Goal: Check status: Check status

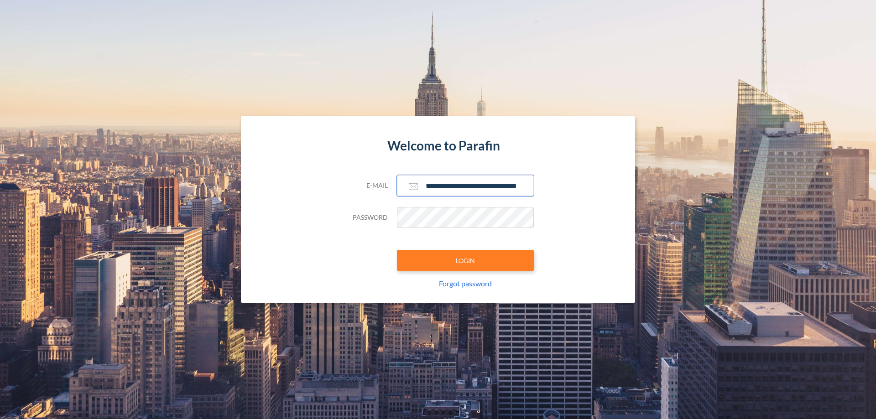
type input "**********"
click at [466, 261] on button "LOGIN" at bounding box center [465, 260] width 137 height 21
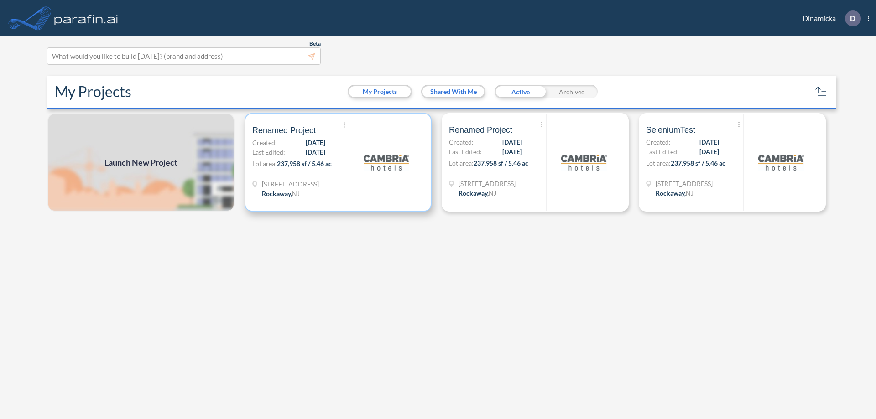
scroll to position [2, 0]
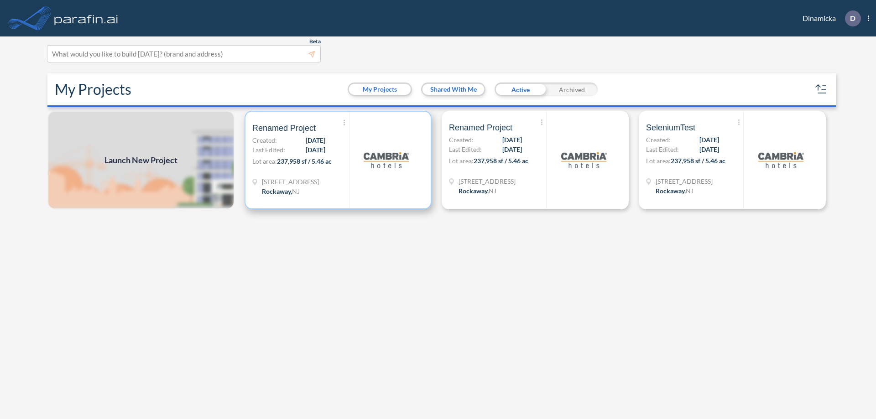
click at [338, 160] on p "Lot area: 237,958 sf / 5.46 ac" at bounding box center [300, 163] width 97 height 13
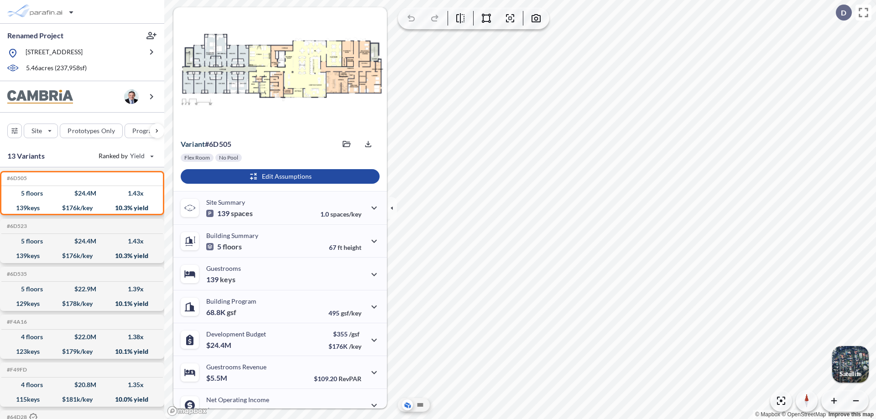
scroll to position [46, 0]
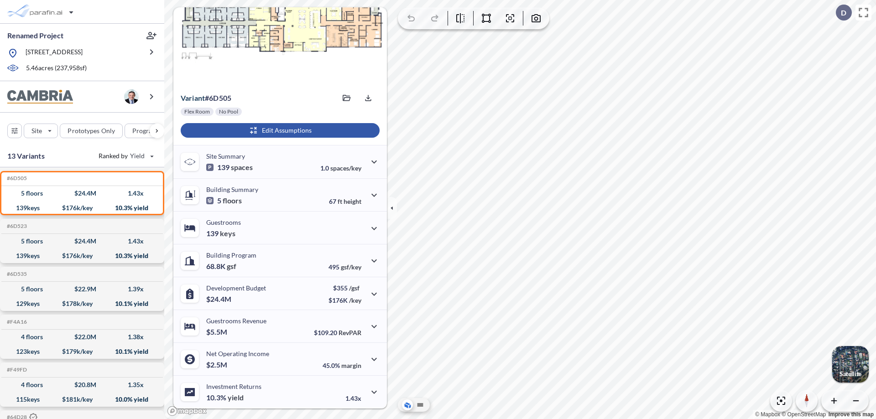
click at [279, 131] on div "button" at bounding box center [280, 130] width 199 height 15
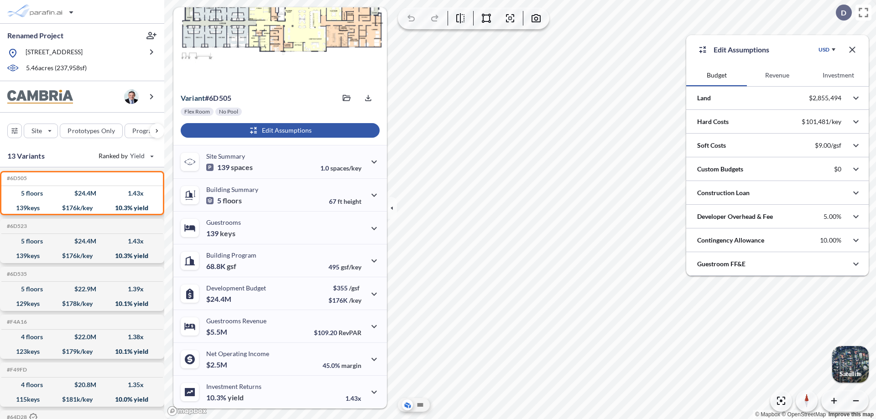
click at [777, 75] on button "Revenue" at bounding box center [777, 75] width 61 height 22
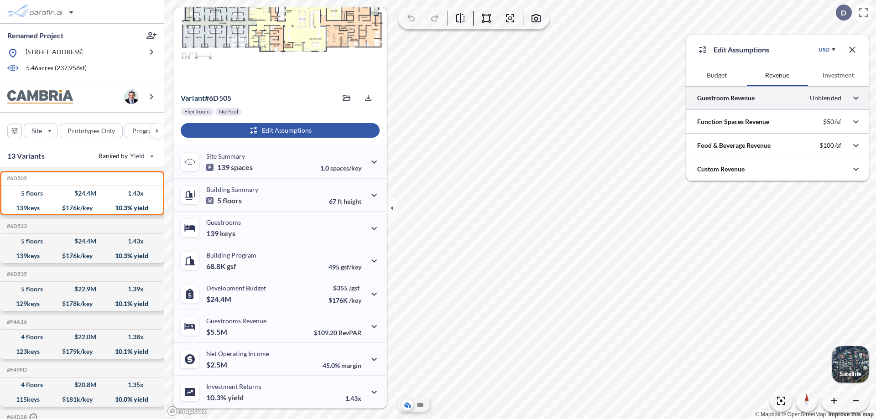
click at [778, 98] on div at bounding box center [778, 97] width 183 height 23
